Goal: Task Accomplishment & Management: Manage account settings

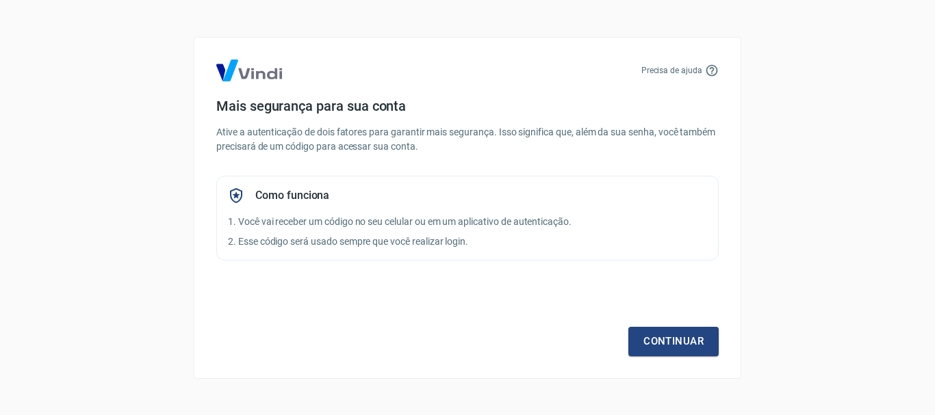
scroll to position [251, 0]
click at [696, 335] on link "Continuar" at bounding box center [673, 341] width 90 height 29
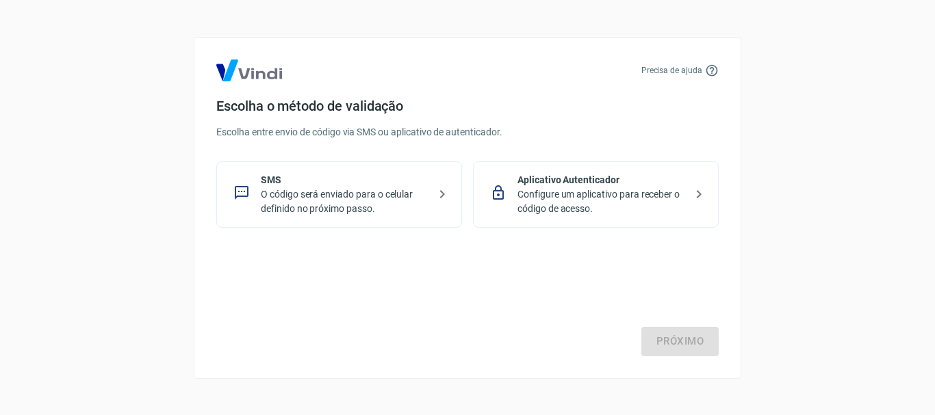
click at [556, 197] on p "Configure um aplicativo para receber o código de acesso." at bounding box center [601, 201] width 168 height 29
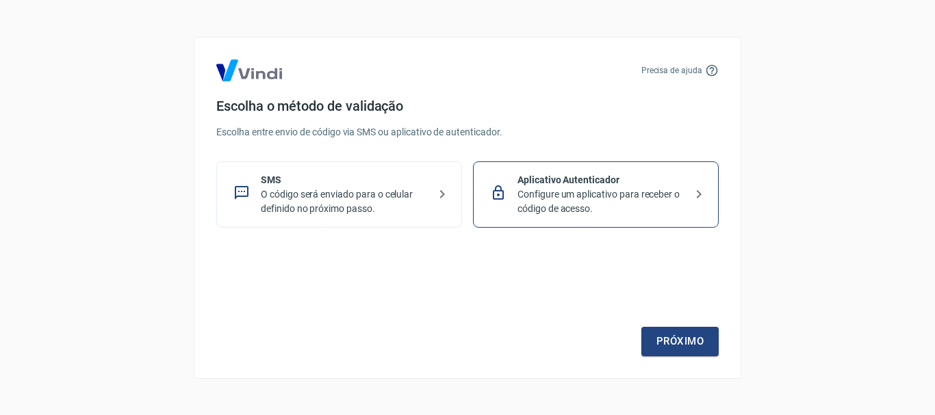
click at [693, 357] on div "Precisa de ajuda Escolha o método de validação Escolha entre envio de código vi…" at bounding box center [467, 208] width 547 height 342
click at [700, 348] on link "Próximo" at bounding box center [679, 341] width 77 height 29
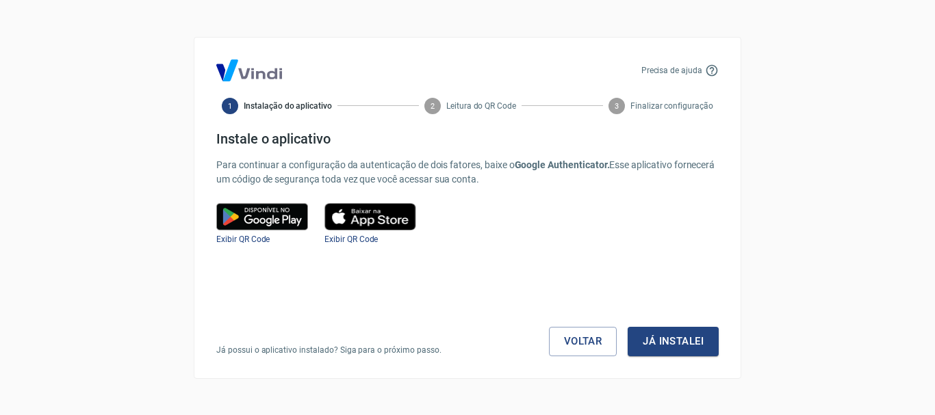
click at [284, 224] on img at bounding box center [262, 216] width 92 height 27
click at [662, 343] on button "Já instalei" at bounding box center [672, 341] width 91 height 29
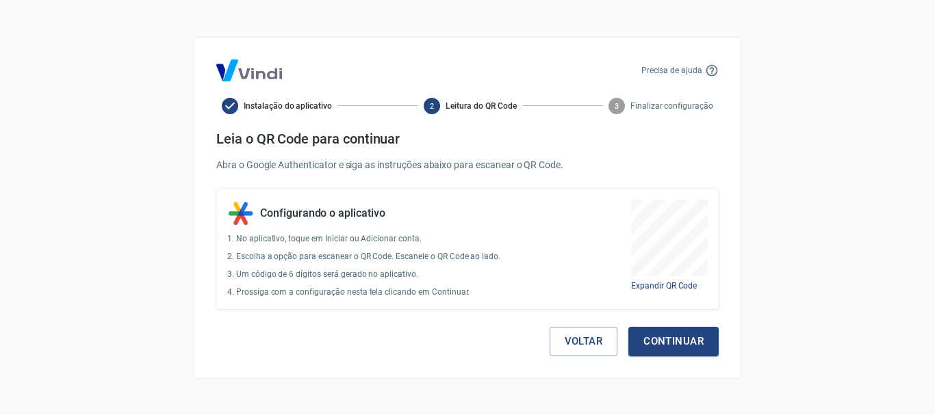
click at [682, 346] on button "Continuar" at bounding box center [673, 341] width 90 height 29
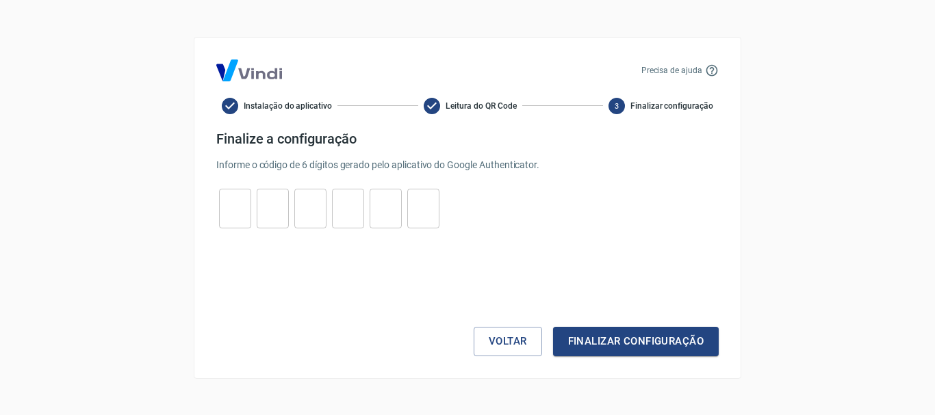
click at [229, 196] on input "tel" at bounding box center [235, 208] width 32 height 29
type input "9"
type input "3"
type input "1"
type input "7"
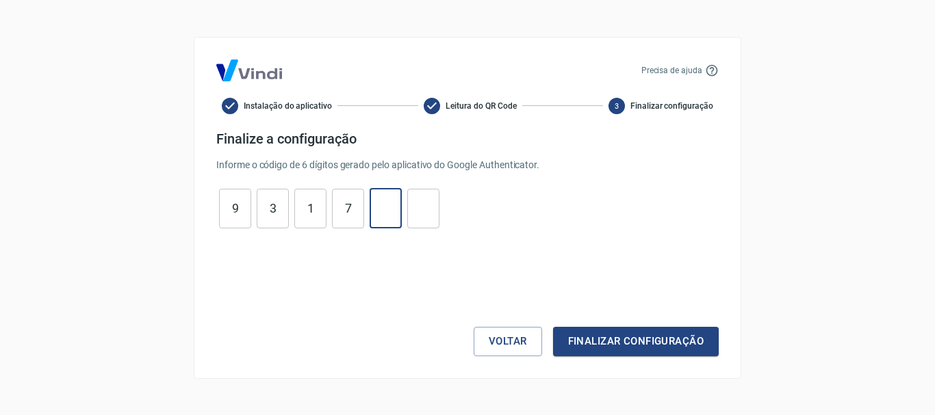
type input "0"
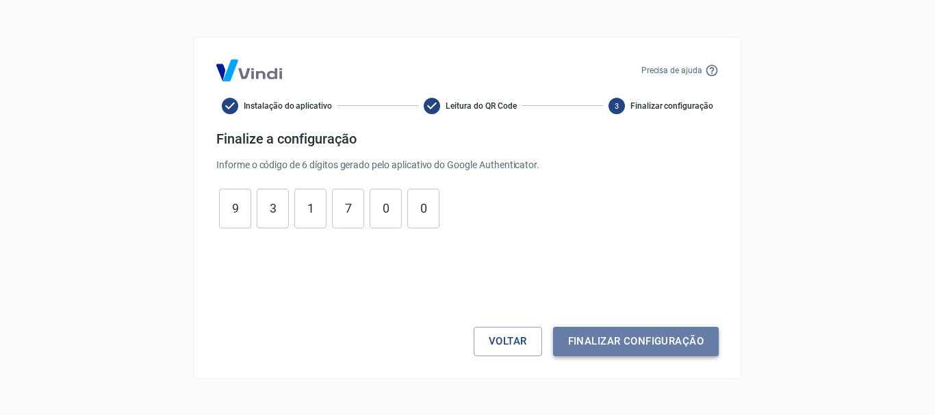
click at [575, 341] on button "Finalizar configuração" at bounding box center [636, 341] width 166 height 29
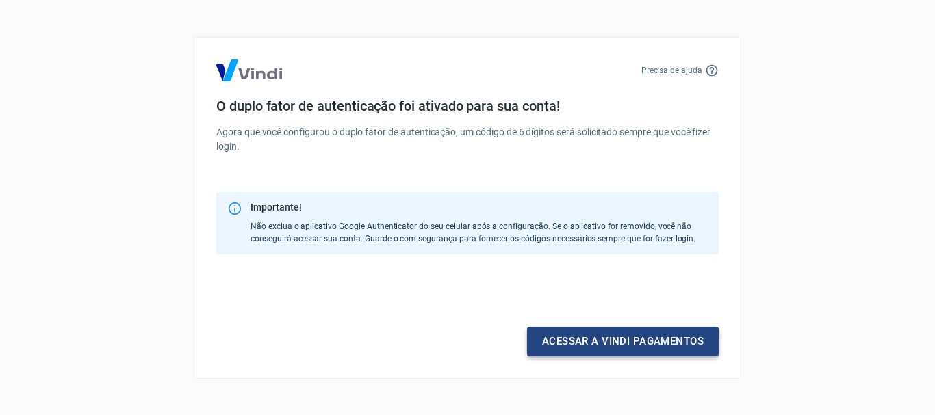
click at [630, 340] on link "Acessar a Vindi pagamentos" at bounding box center [623, 341] width 192 height 29
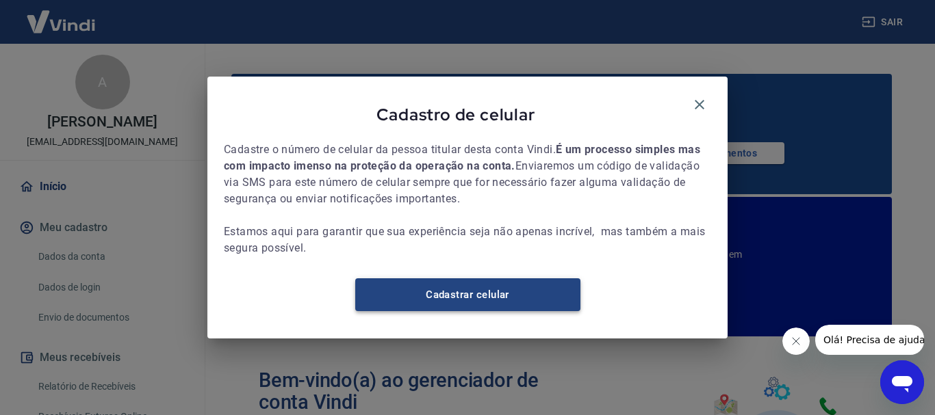
click at [528, 301] on link "Cadastrar celular" at bounding box center [467, 294] width 225 height 33
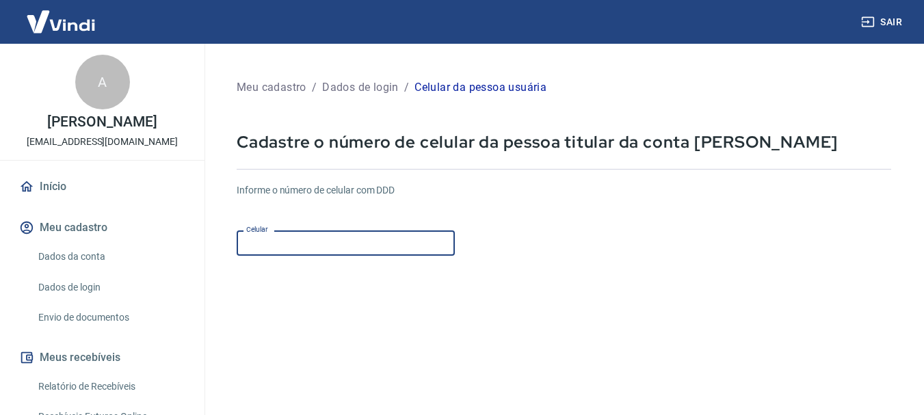
click at [274, 246] on div "Celular Celular" at bounding box center [346, 243] width 218 height 25
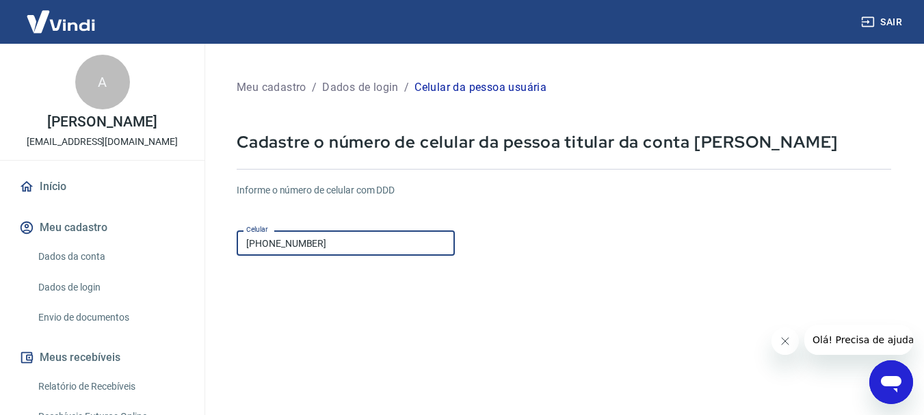
type input "(11) 96554-2933"
click at [466, 329] on form "Informe o número de celular com DDD Celular (11) 96554-2933 Celular Continuar C…" at bounding box center [564, 372] width 655 height 400
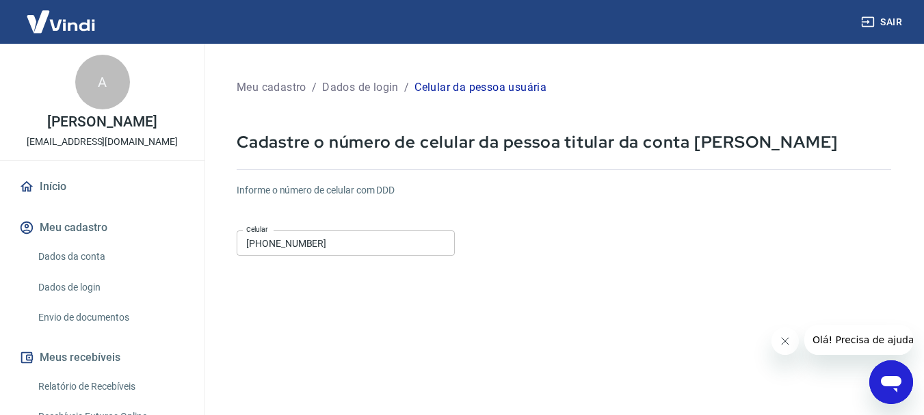
click at [786, 345] on icon "Fechar mensagem da empresa" at bounding box center [784, 341] width 11 height 11
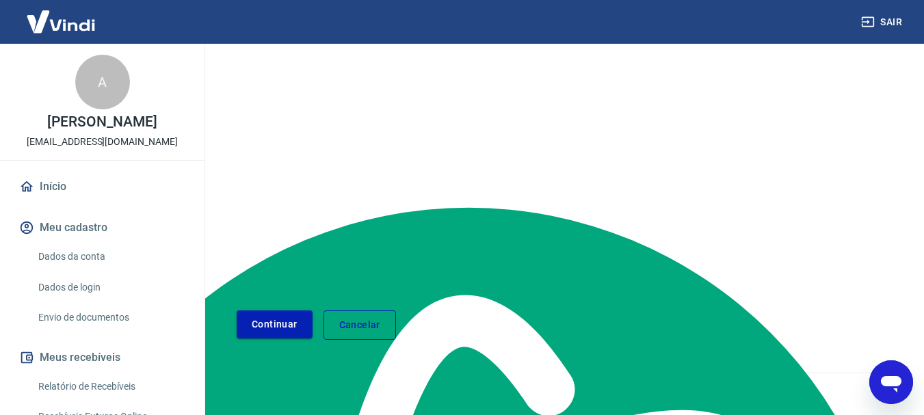
click at [267, 332] on button "Continuar" at bounding box center [275, 325] width 76 height 28
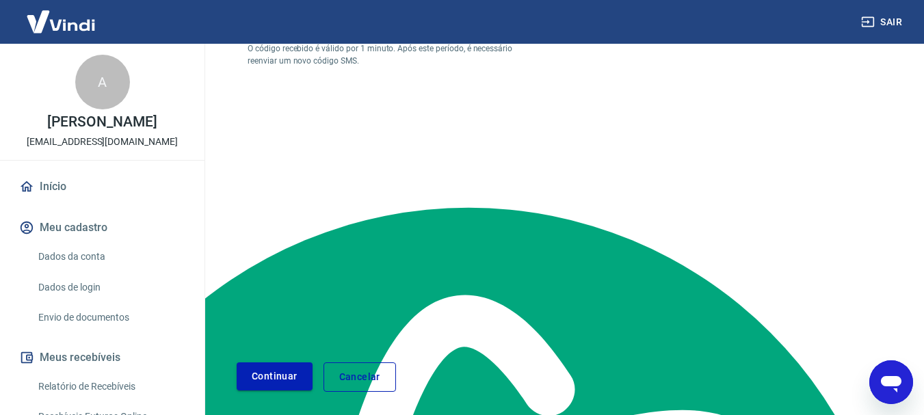
click at [300, 373] on button "Continuar" at bounding box center [275, 377] width 76 height 28
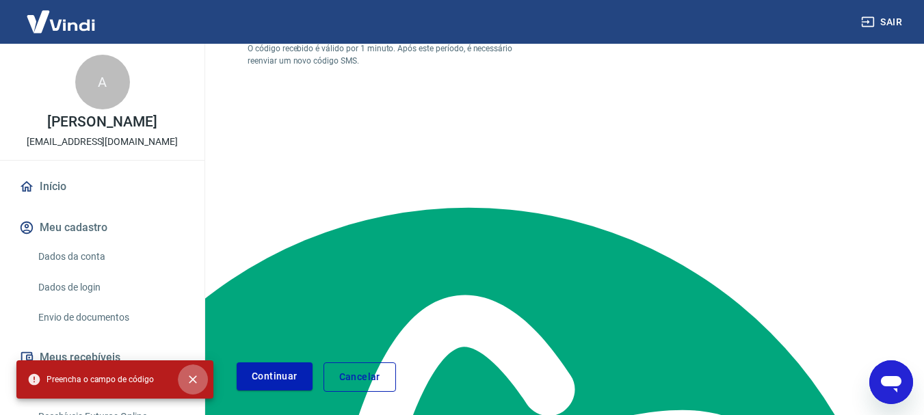
click at [190, 381] on icon "close" at bounding box center [193, 380] width 14 height 14
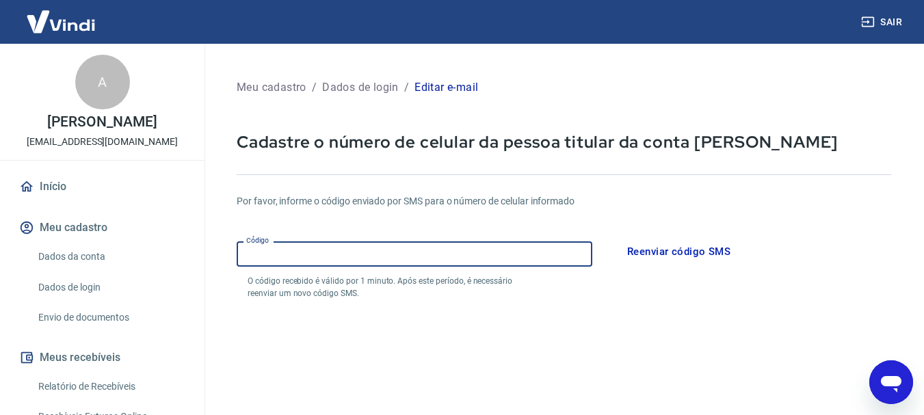
click at [365, 257] on input "Código" at bounding box center [415, 254] width 356 height 25
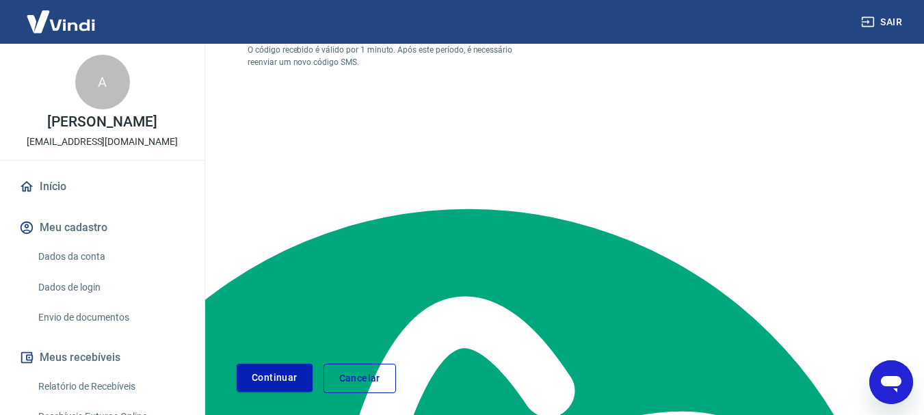
scroll to position [285, 0]
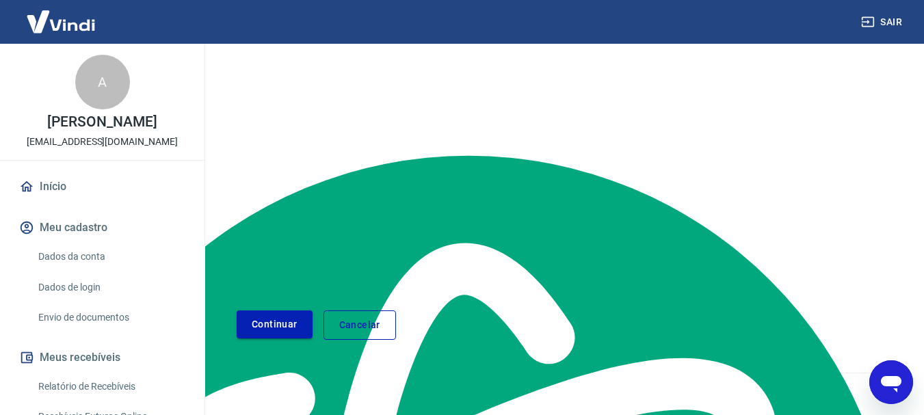
type input "819746"
click at [261, 329] on button "Continuar" at bounding box center [275, 325] width 76 height 28
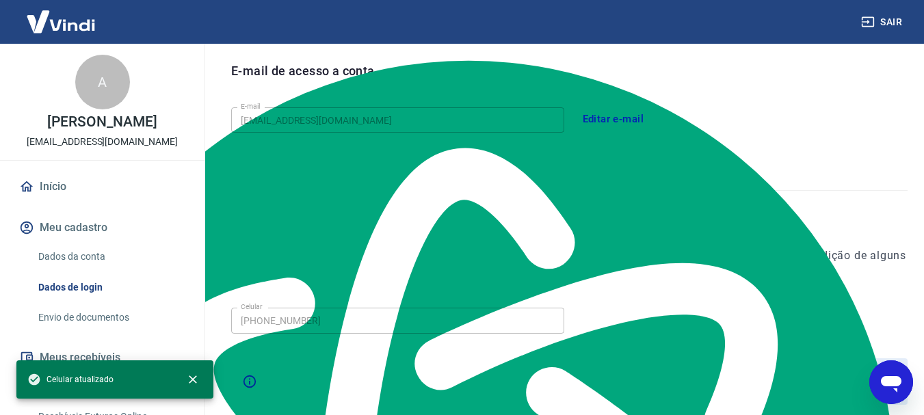
scroll to position [461, 0]
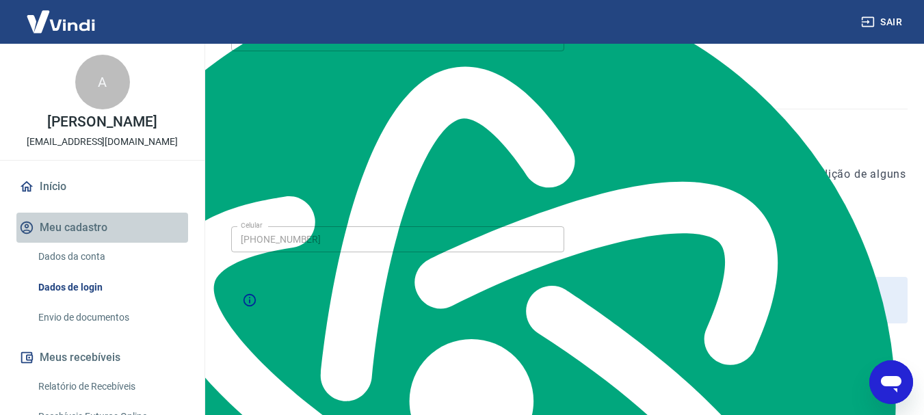
click at [103, 243] on button "Meu cadastro" at bounding box center [102, 228] width 172 height 30
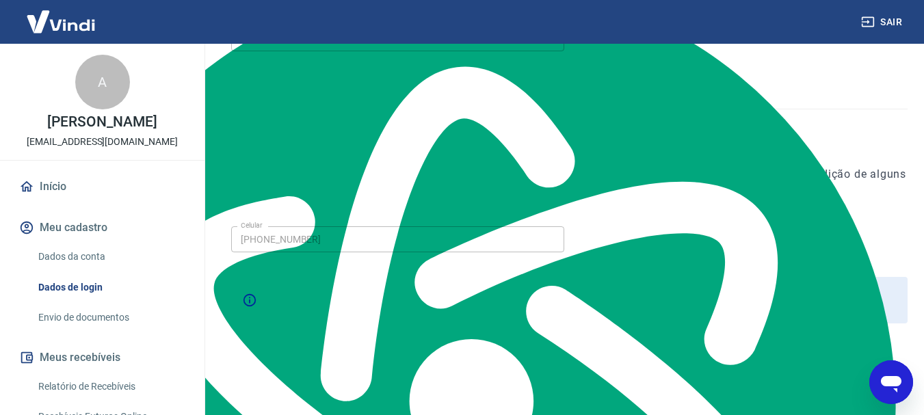
click at [82, 243] on button "Meu cadastro" at bounding box center [102, 228] width 172 height 30
click at [90, 269] on link "Dados da conta" at bounding box center [110, 257] width 155 height 28
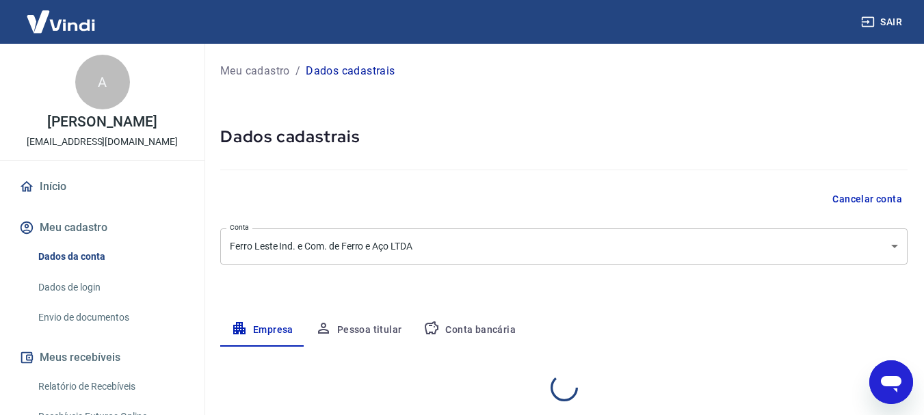
select select "SP"
select select "business"
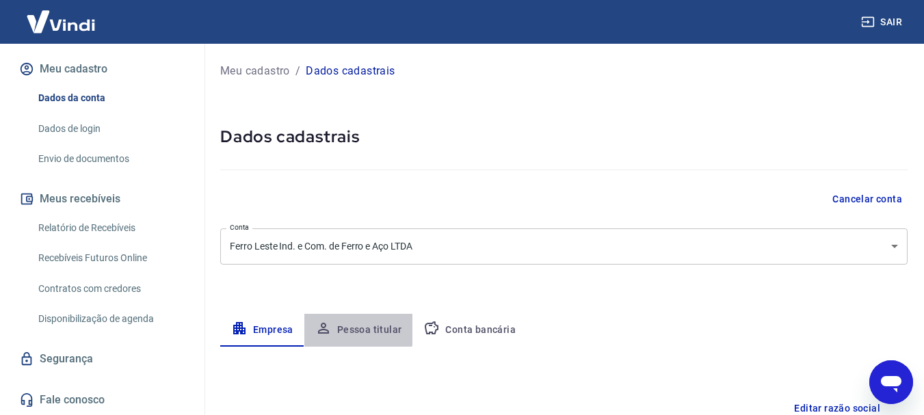
click at [353, 323] on button "Pessoa titular" at bounding box center [358, 330] width 109 height 33
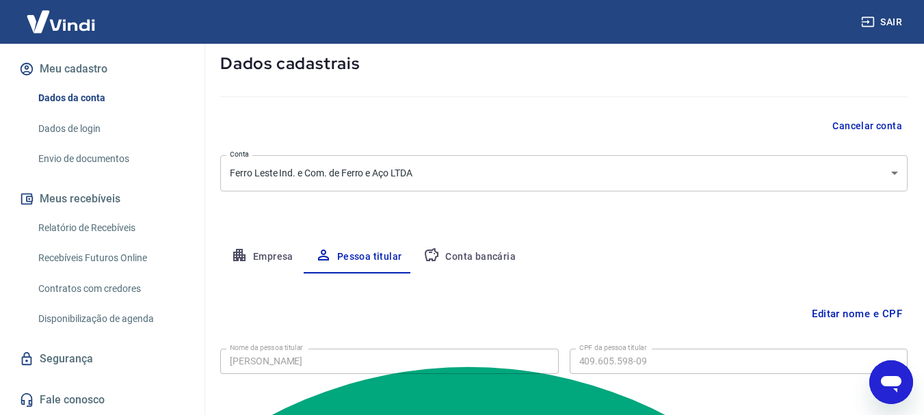
scroll to position [133, 0]
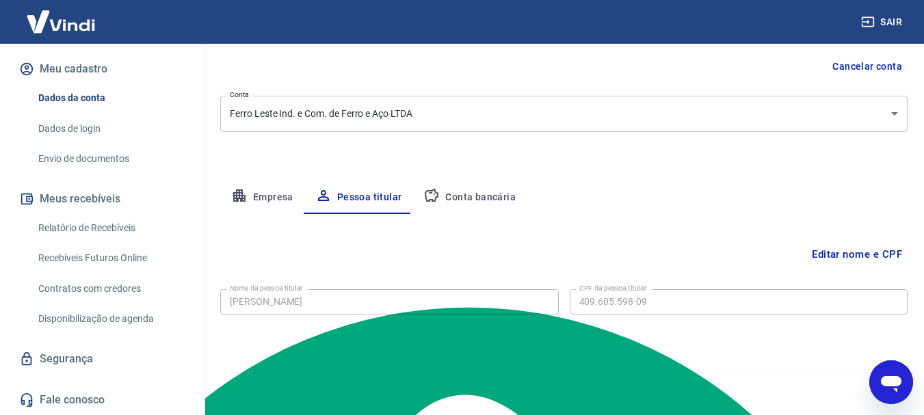
click at [851, 252] on button "Editar nome e CPF" at bounding box center [857, 255] width 101 height 26
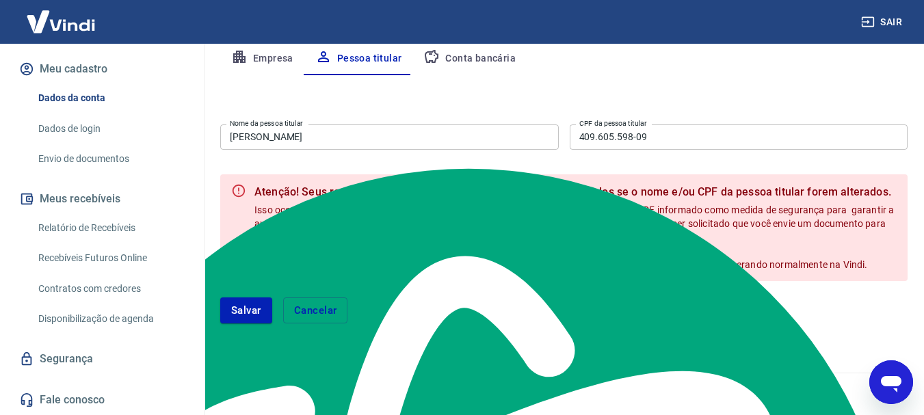
scroll to position [272, 0]
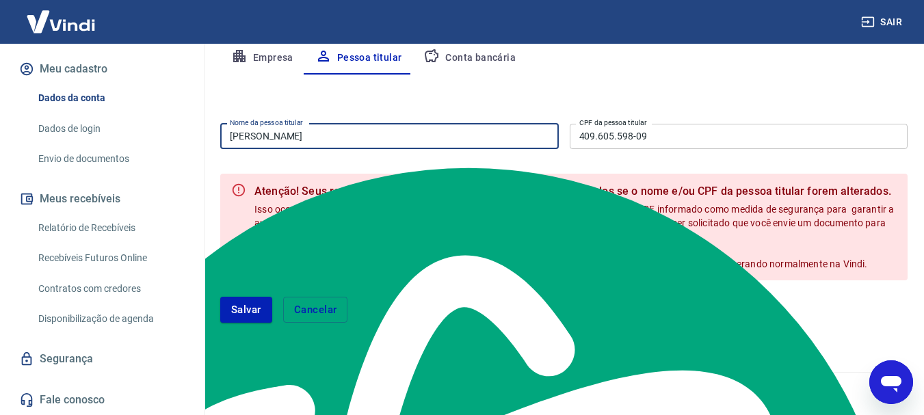
type textarea "A DOS SANTOS"
drag, startPoint x: 509, startPoint y: 140, endPoint x: 0, endPoint y: 143, distance: 509.1
type input "ELISABETE GOMES"
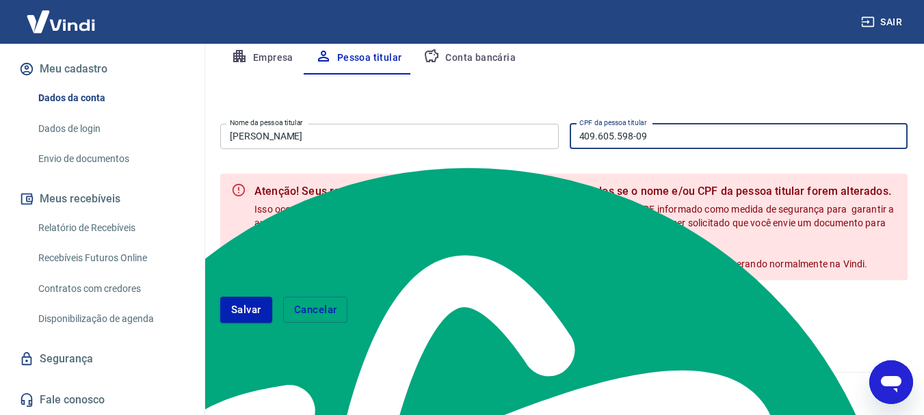
drag, startPoint x: 716, startPoint y: 134, endPoint x: 361, endPoint y: 140, distance: 355.9
click at [361, 140] on div "Nome da pessoa titular ELISABETE GOMES Nome da pessoa titular CPF da pessoa tit…" at bounding box center [564, 135] width 688 height 34
type input "060.501.538-41"
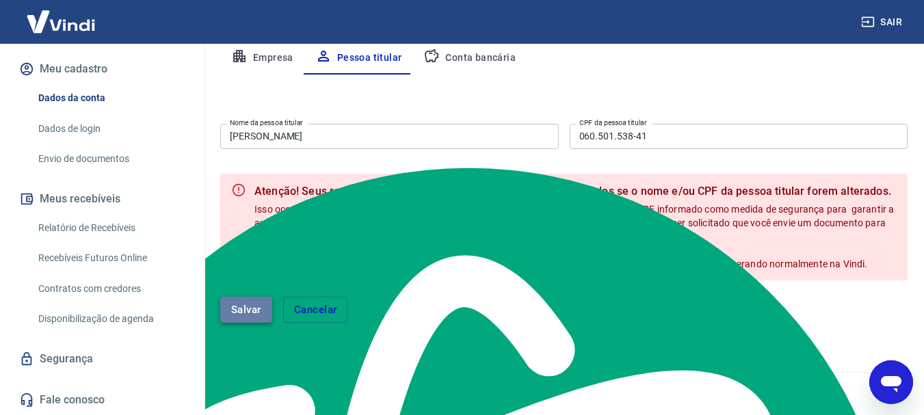
click at [248, 319] on button "Salvar" at bounding box center [246, 310] width 52 height 26
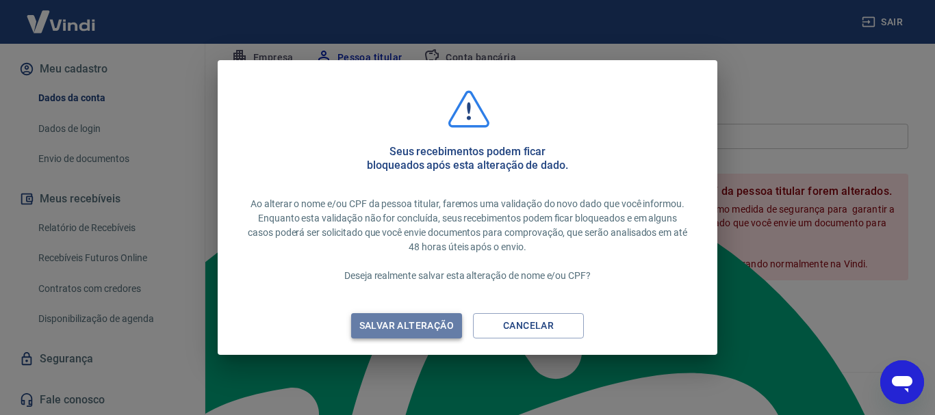
click at [426, 327] on div "Salvar alteração" at bounding box center [406, 325] width 127 height 17
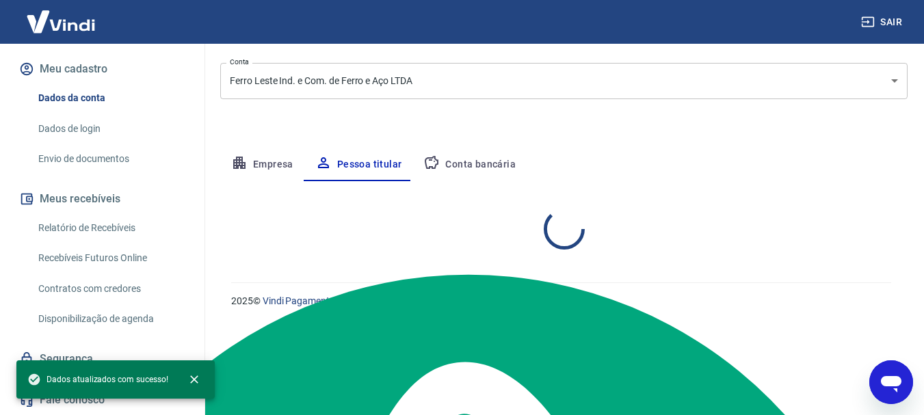
scroll to position [133, 0]
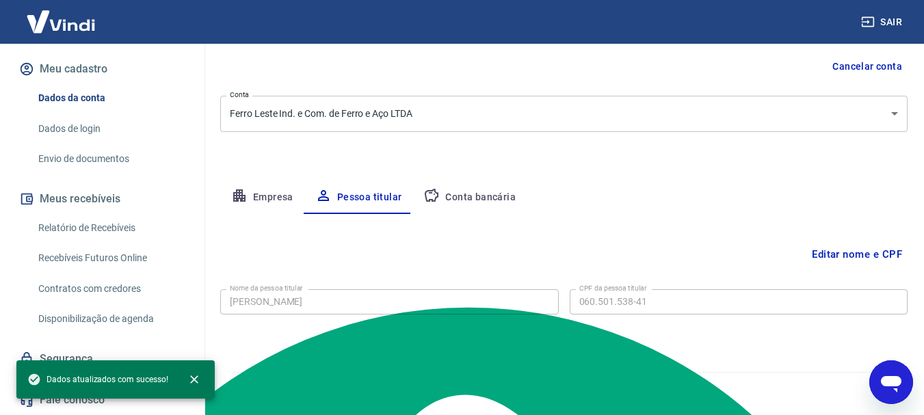
click at [480, 200] on button "Conta bancária" at bounding box center [470, 197] width 114 height 33
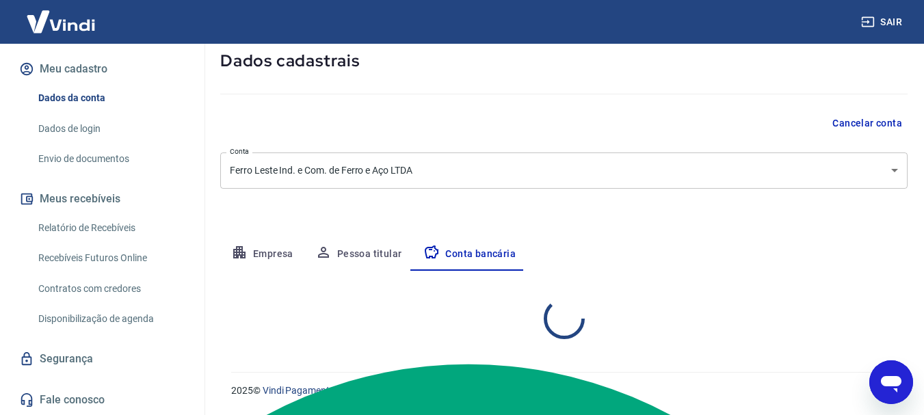
select select "1"
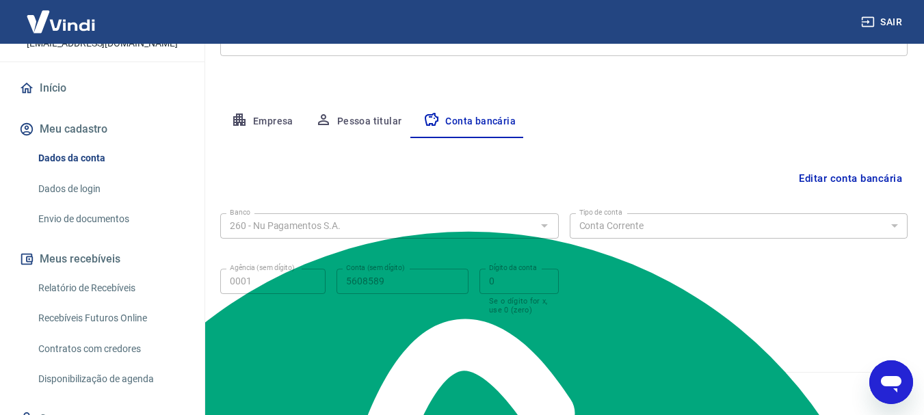
scroll to position [0, 0]
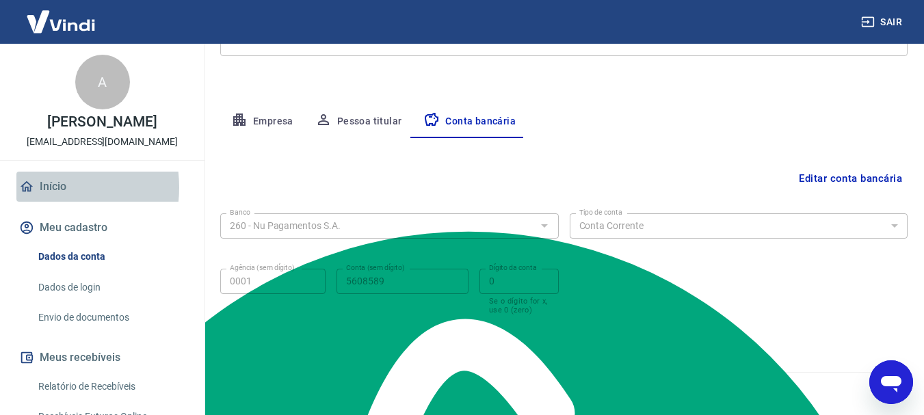
click at [38, 202] on link "Início" at bounding box center [102, 187] width 172 height 30
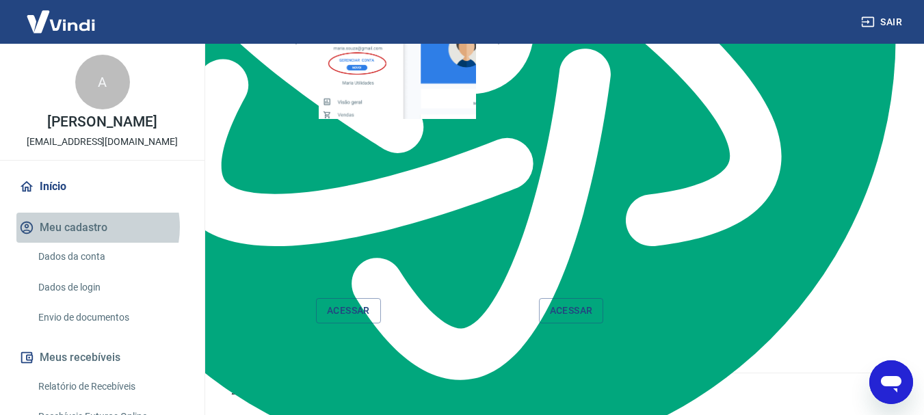
click at [84, 242] on button "Meu cadastro" at bounding box center [102, 228] width 172 height 30
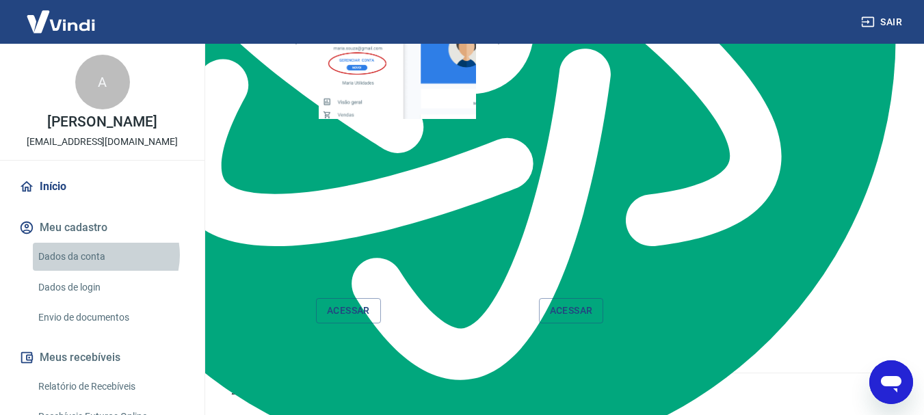
click at [100, 269] on link "Dados da conta" at bounding box center [110, 257] width 155 height 28
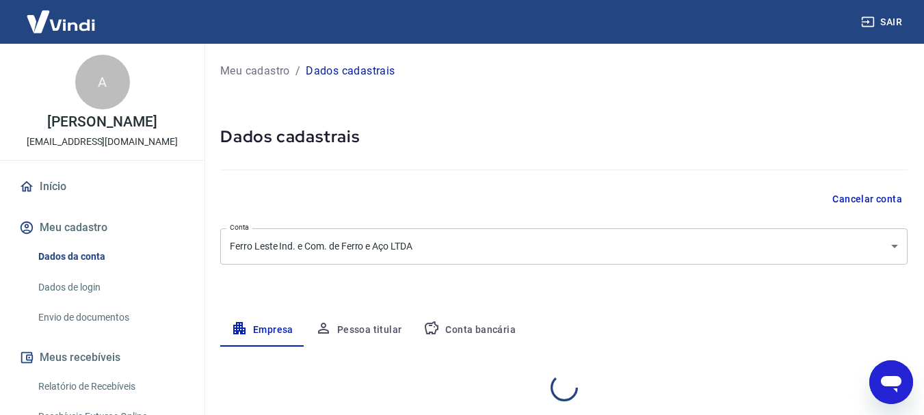
select select "SP"
select select "business"
click at [76, 300] on link "Dados de login" at bounding box center [110, 288] width 155 height 28
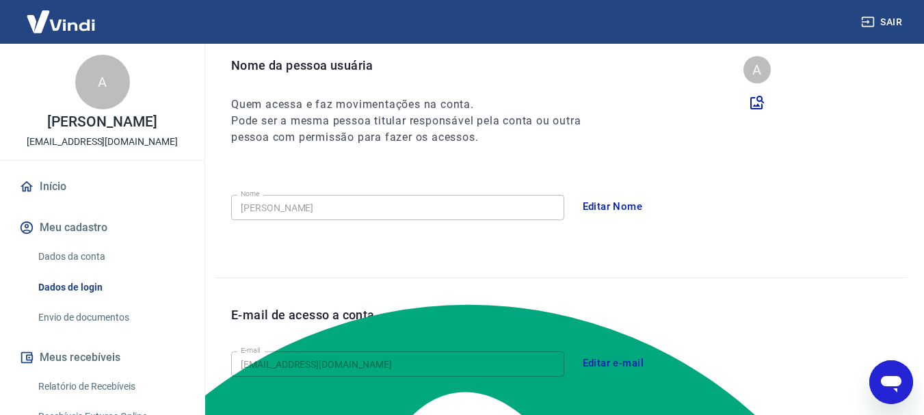
scroll to position [137, 0]
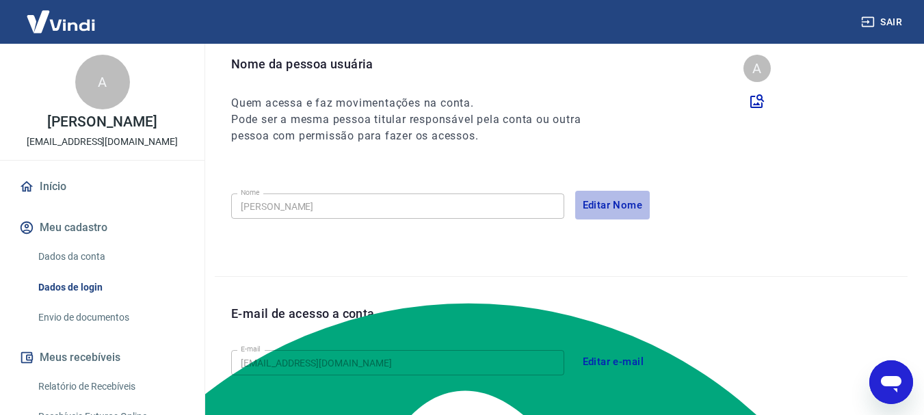
click at [621, 203] on button "Editar Nome" at bounding box center [612, 205] width 75 height 29
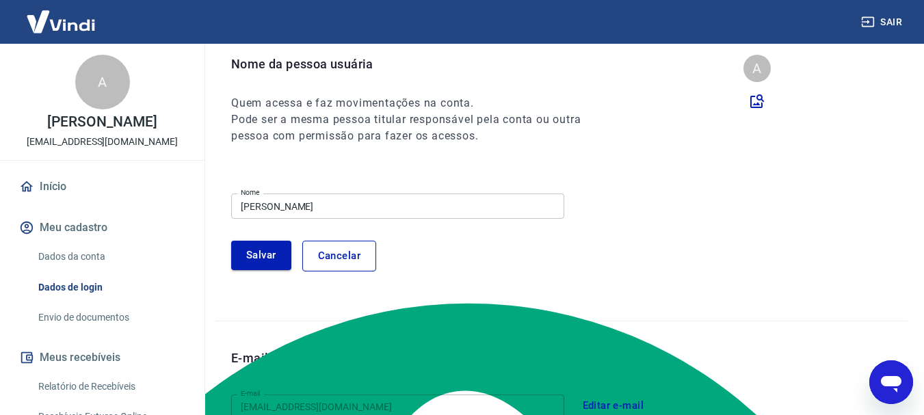
click at [260, 257] on button "Salvar" at bounding box center [261, 255] width 60 height 29
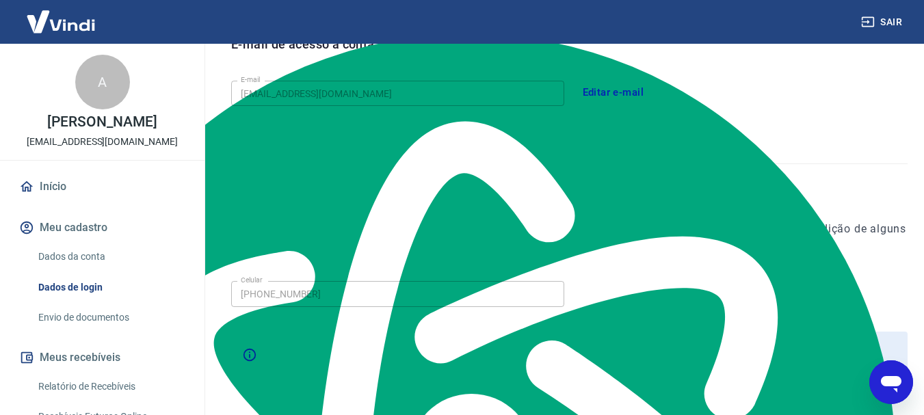
scroll to position [461, 0]
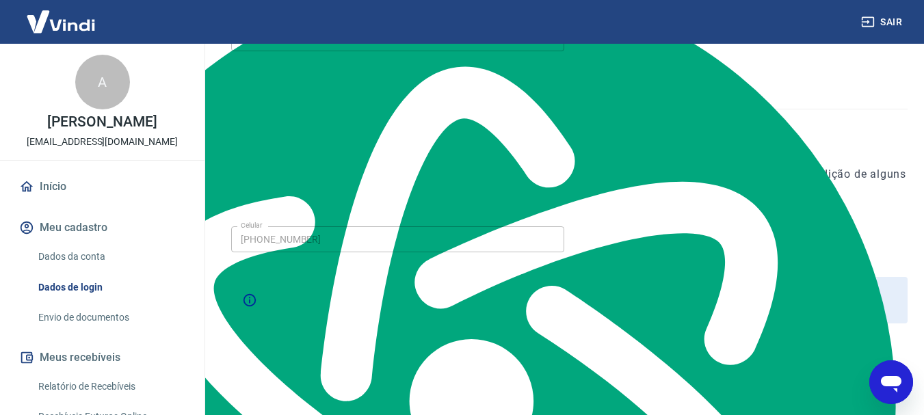
click at [81, 332] on link "Envio de documentos" at bounding box center [110, 318] width 155 height 28
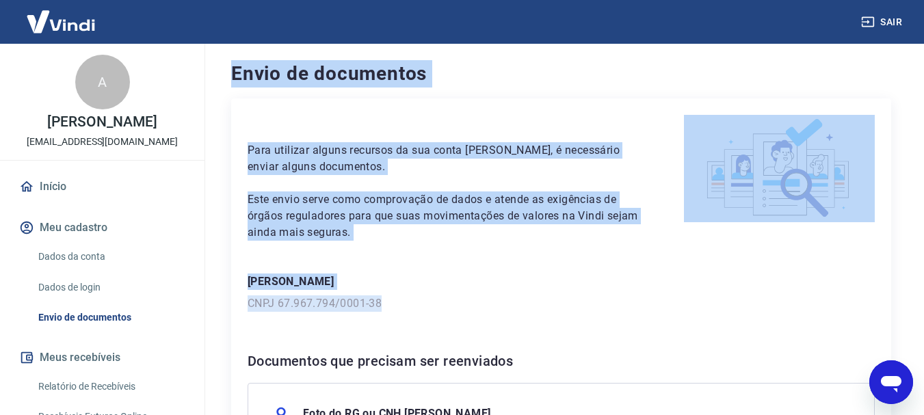
drag, startPoint x: 397, startPoint y: 298, endPoint x: 345, endPoint y: 170, distance: 137.5
click at [189, 318] on div "Sair A ANGELICA GOMES TEIXEIRA DOS SANTOS angelica.gomes@ferroleste.com.br Iníc…" at bounding box center [462, 207] width 924 height 415
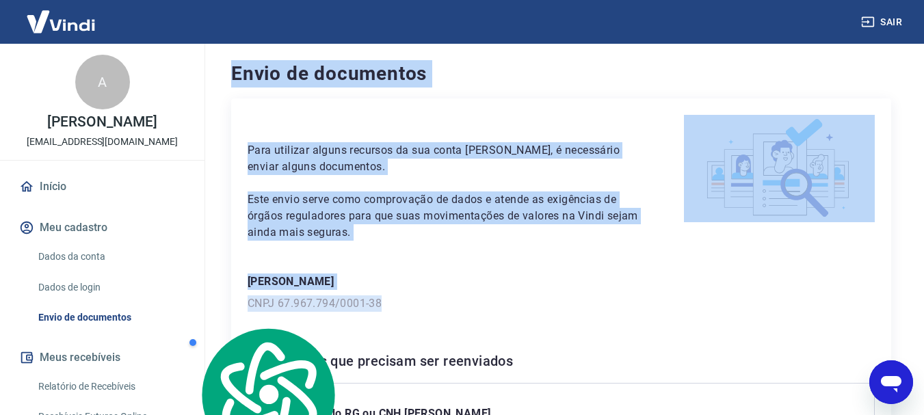
click at [375, 145] on p "Para utilizar alguns recursos da sua conta Vindi, é necessário enviar alguns do…" at bounding box center [450, 158] width 404 height 33
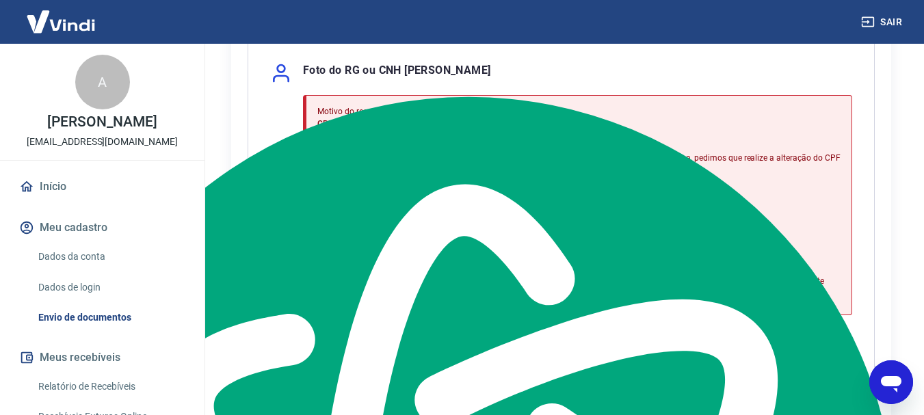
scroll to position [342, 0]
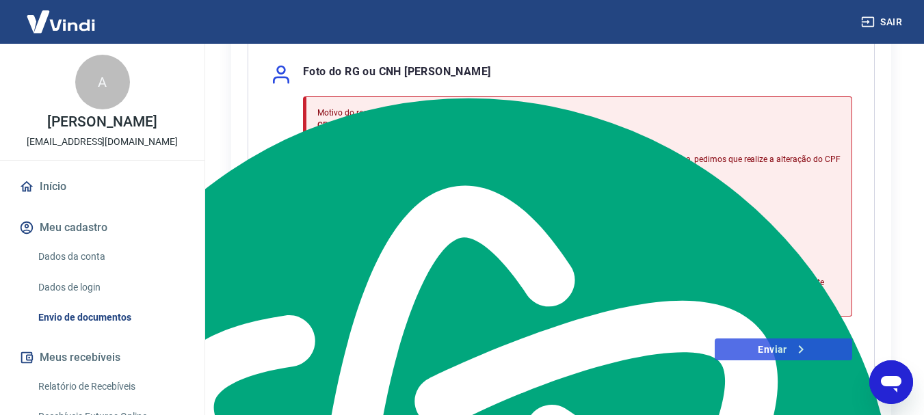
click at [741, 346] on link "Enviar" at bounding box center [784, 350] width 138 height 22
